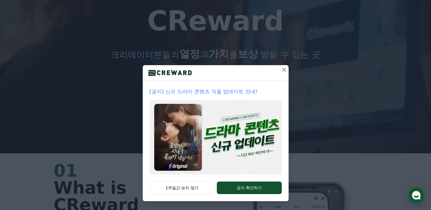
click at [282, 71] on icon at bounding box center [284, 70] width 4 height 4
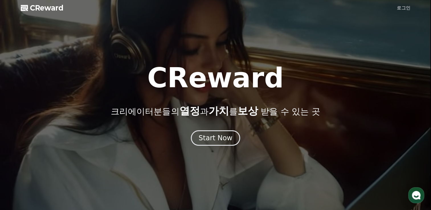
click at [43, 10] on span "CReward" at bounding box center [47, 7] width 34 height 9
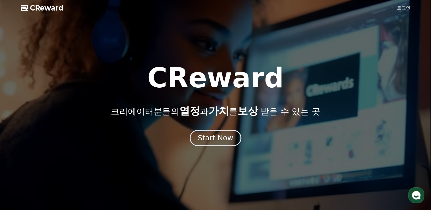
click at [223, 136] on div "Start Now" at bounding box center [215, 138] width 35 height 10
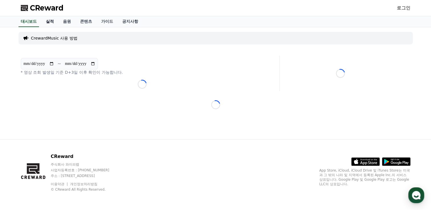
click at [52, 21] on link "실적" at bounding box center [49, 21] width 17 height 11
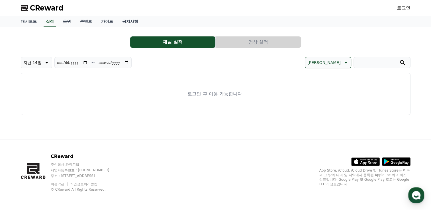
click at [262, 44] on button "영상 실적" at bounding box center [258, 41] width 85 height 11
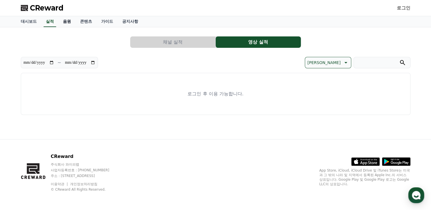
click at [66, 21] on link "음원" at bounding box center [66, 21] width 17 height 11
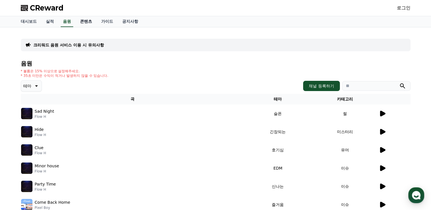
click at [90, 21] on link "콘텐츠" at bounding box center [85, 21] width 21 height 11
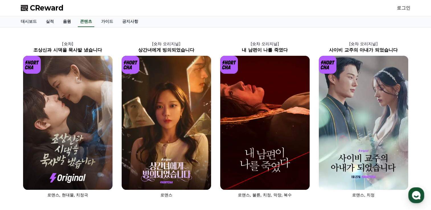
click at [65, 20] on link "음원" at bounding box center [66, 21] width 17 height 11
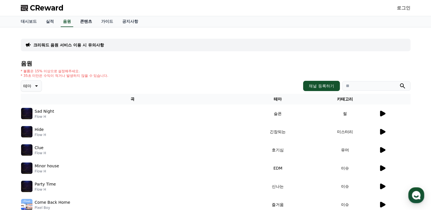
click at [88, 24] on link "콘텐츠" at bounding box center [85, 21] width 21 height 11
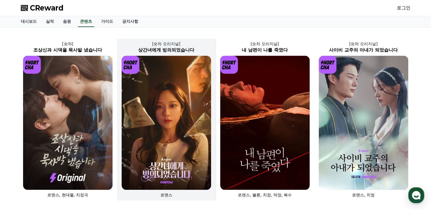
click at [161, 95] on img at bounding box center [166, 123] width 89 height 134
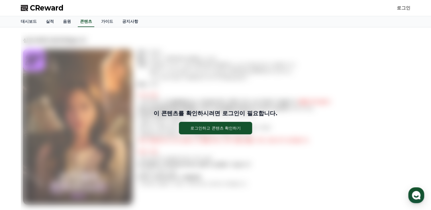
click at [255, 101] on div "이 콘텐츠를 확인하시려면 로그인이 필요합니다. 로그인하고 콘텐츠 확인하기" at bounding box center [216, 122] width 390 height 180
click at [340, 67] on div "이 콘텐츠를 확인하시려면 로그인이 필요합니다. 로그인하고 콘텐츠 확인하기" at bounding box center [216, 122] width 390 height 180
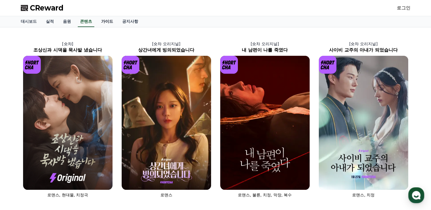
click at [107, 24] on link "가이드" at bounding box center [107, 21] width 21 height 11
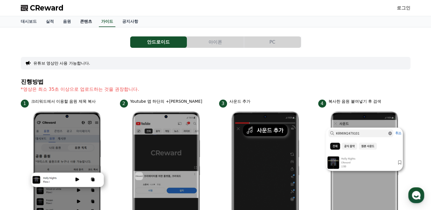
click at [81, 19] on link "콘텐츠" at bounding box center [85, 21] width 21 height 11
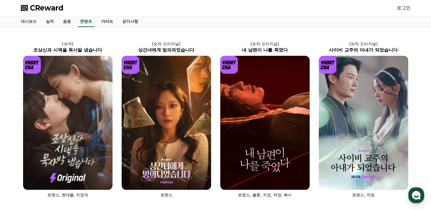
click at [110, 22] on link "가이드" at bounding box center [107, 21] width 21 height 11
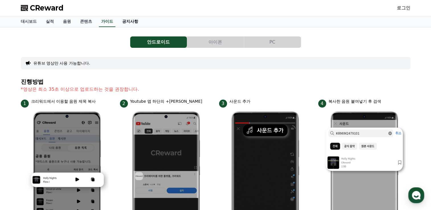
click at [124, 19] on link "공지사항" at bounding box center [130, 21] width 25 height 11
